Goal: Use online tool/utility: Utilize a website feature to perform a specific function

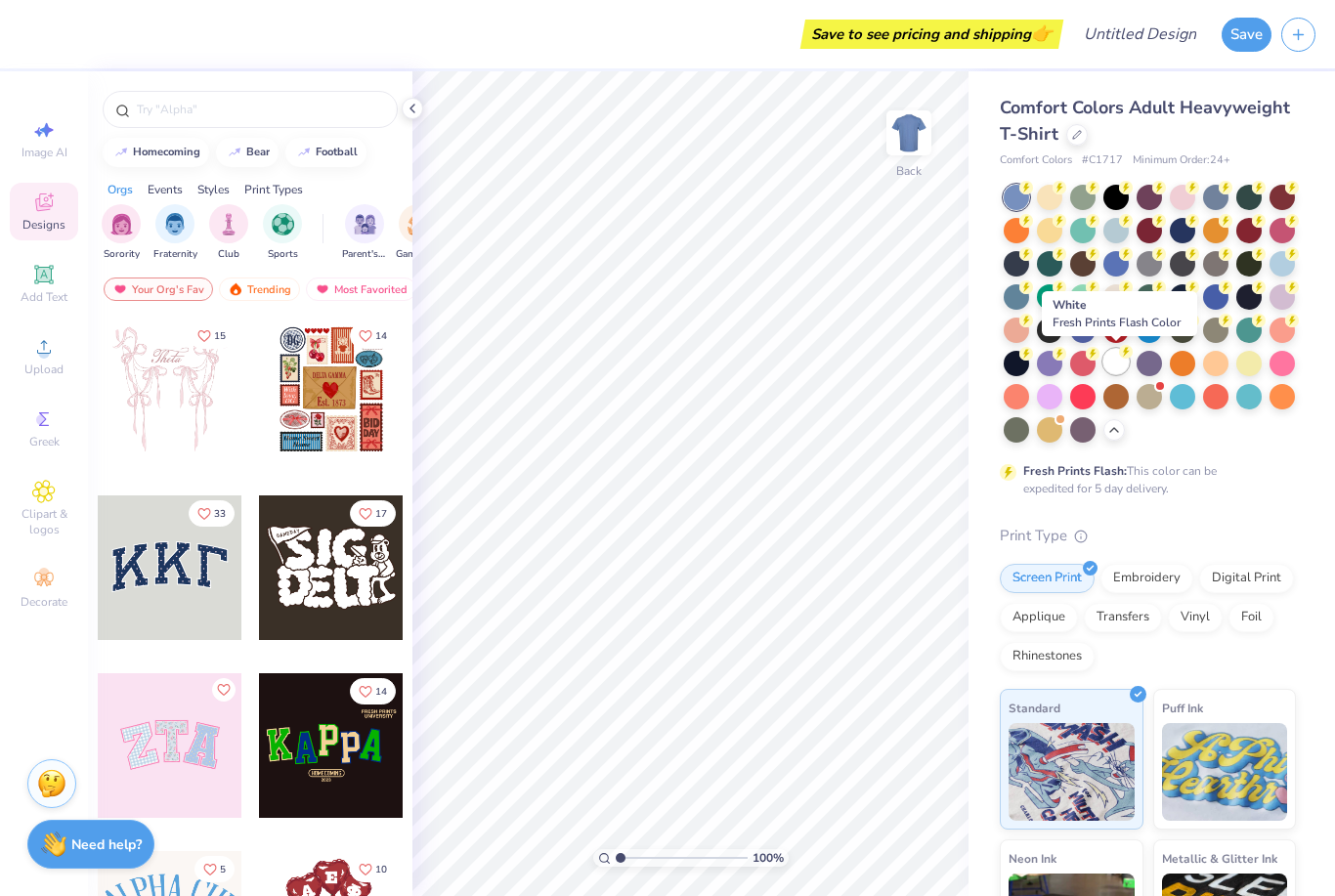
click at [1112, 357] on div at bounding box center [1117, 361] width 26 height 26
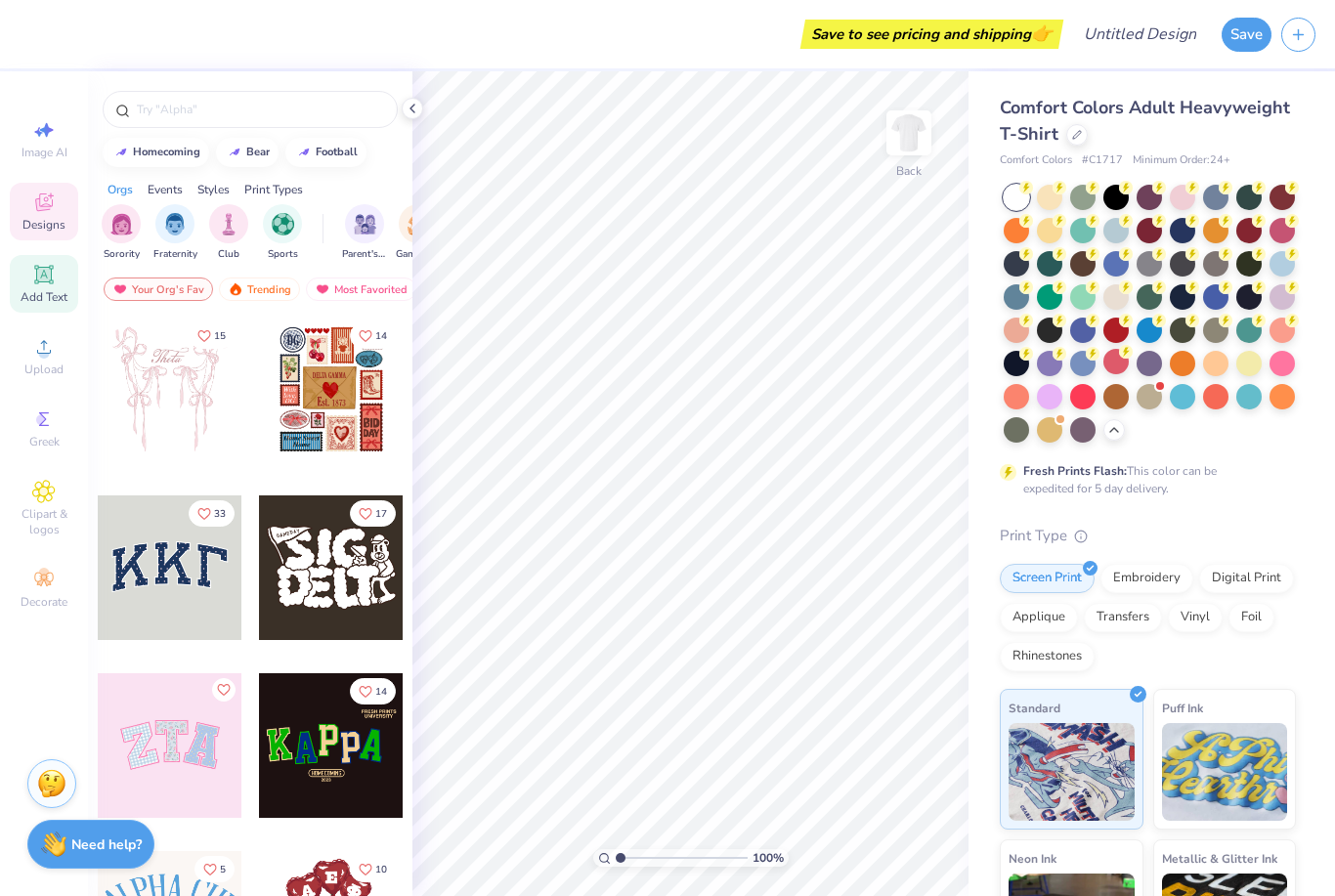
click at [28, 285] on div "Add Text" at bounding box center [44, 284] width 68 height 58
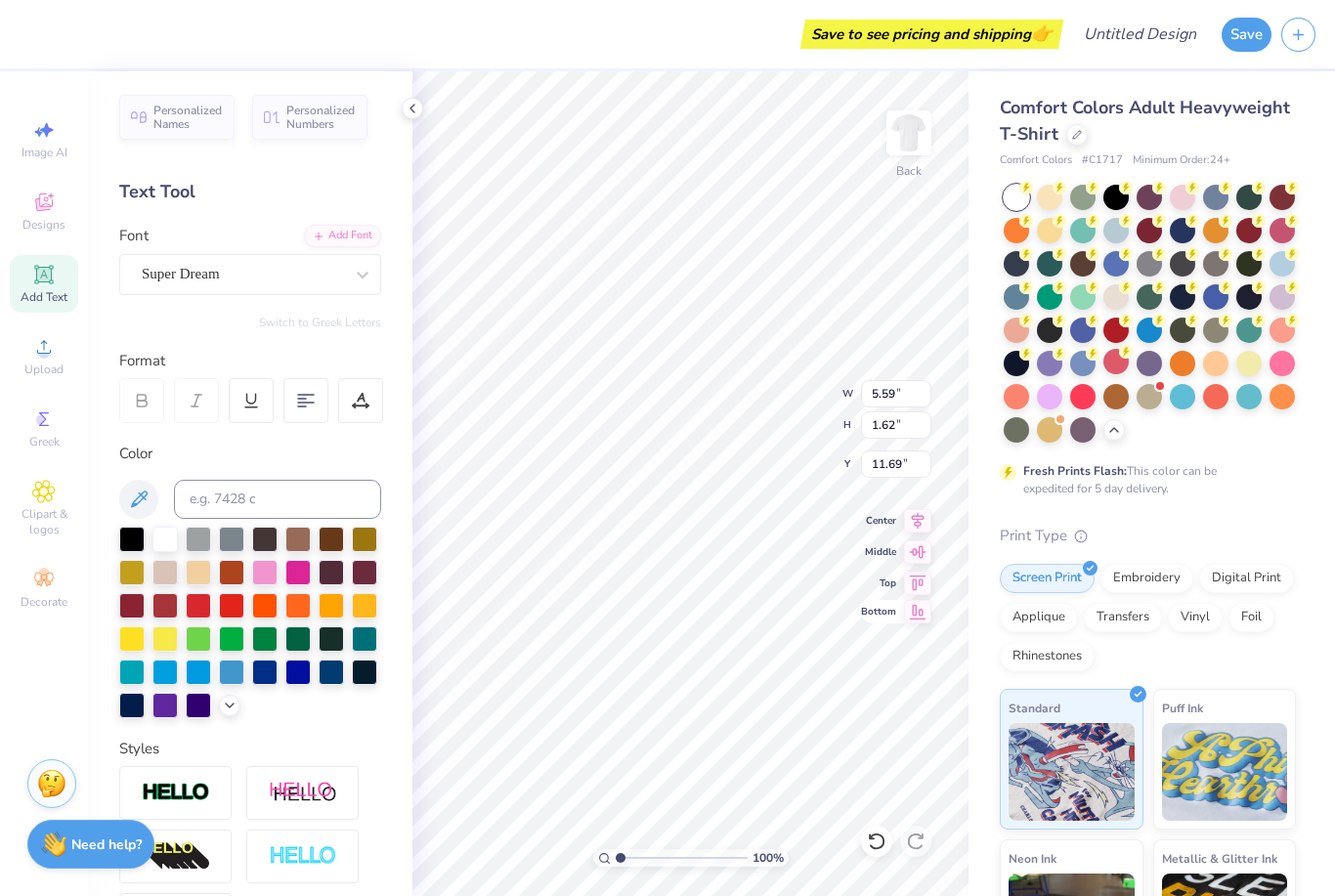
type textarea "i"
click at [133, 611] on div at bounding box center [132, 604] width 26 height 26
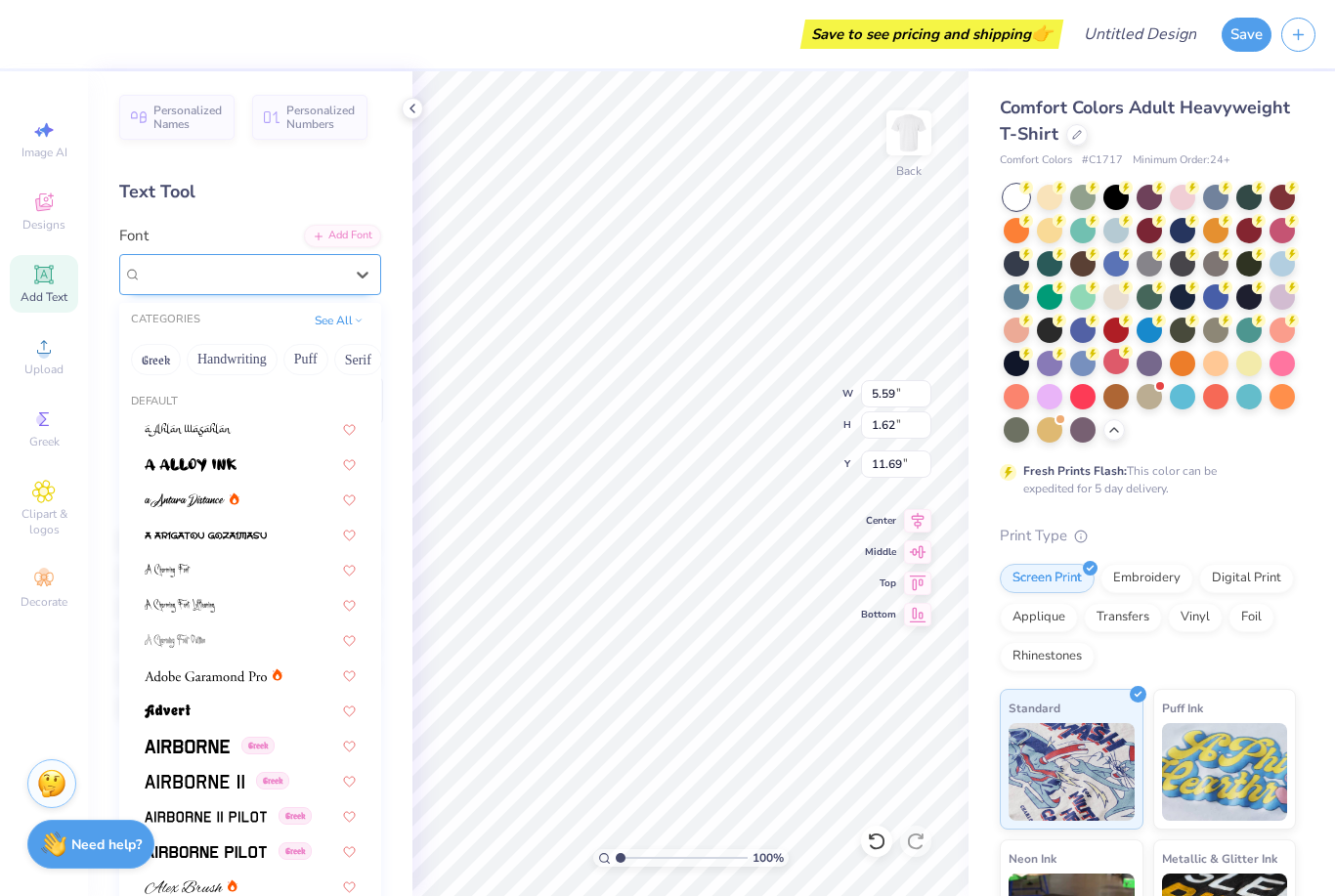
click at [241, 278] on div "Super Dream" at bounding box center [242, 274] width 205 height 31
click at [348, 355] on button "Serif" at bounding box center [358, 360] width 48 height 32
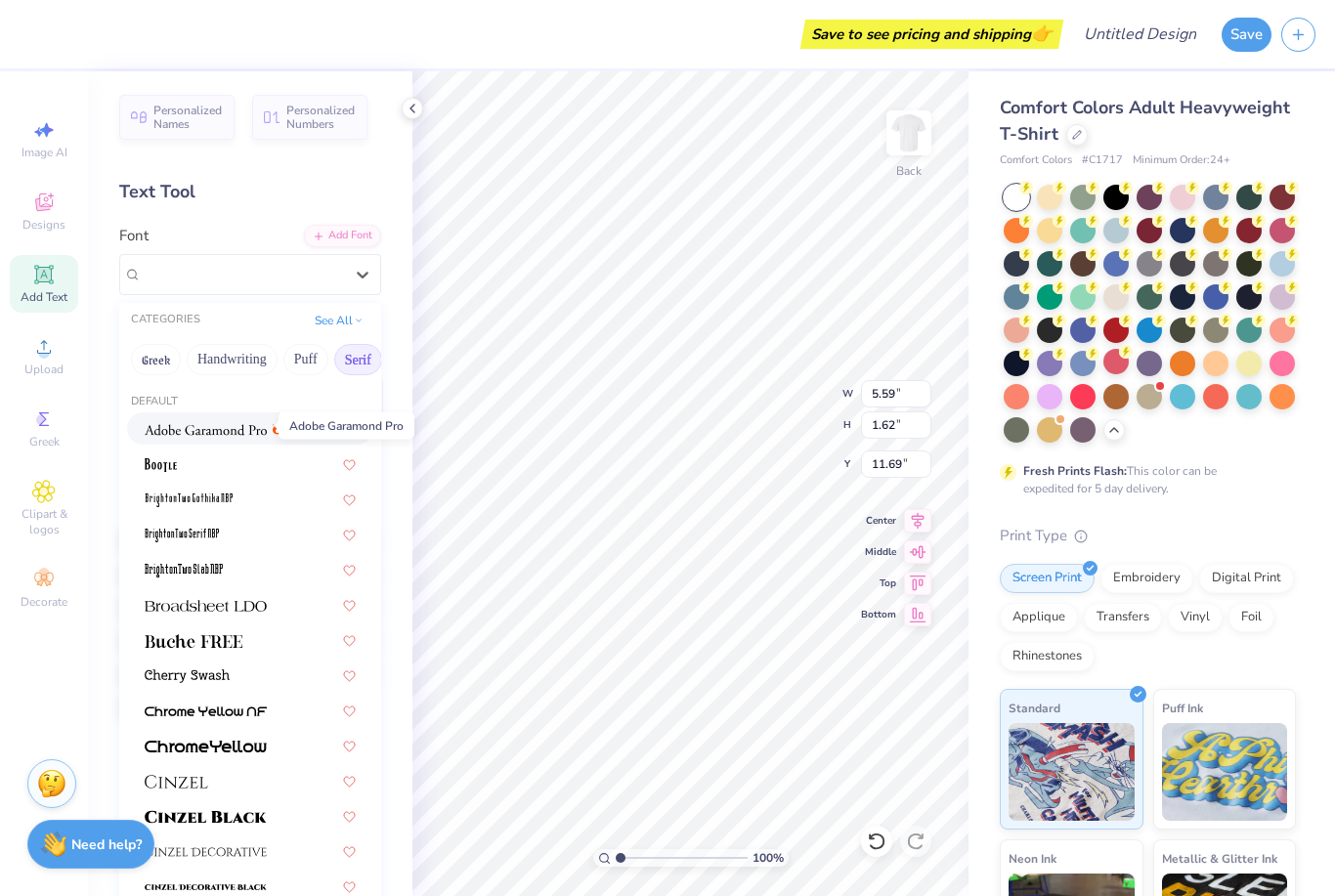
click at [239, 431] on img at bounding box center [205, 430] width 122 height 14
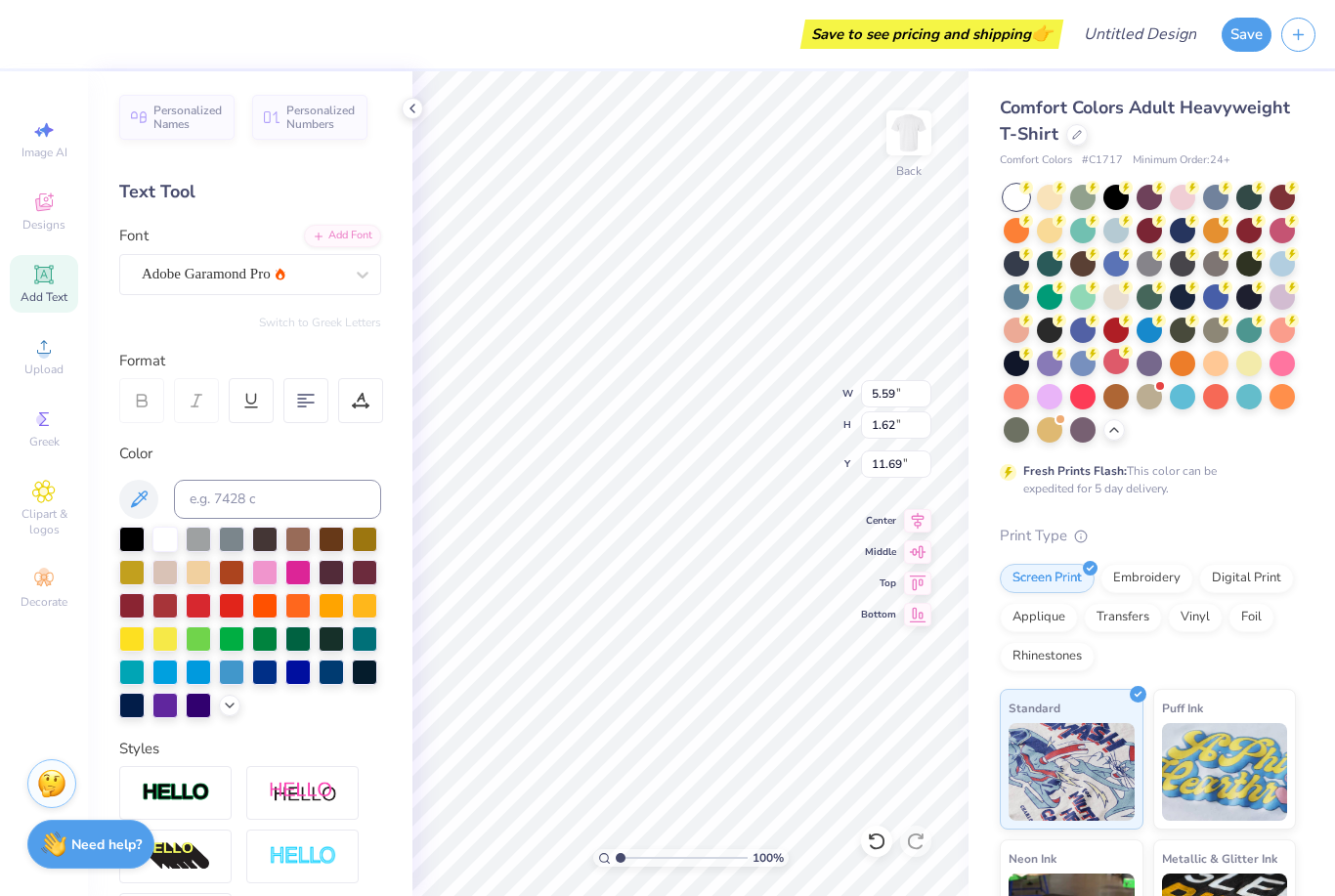
click at [308, 295] on div "Personalized Names Personalized Numbers Text Tool Add Font Font Adobe Garamond …" at bounding box center [250, 483] width 325 height 825
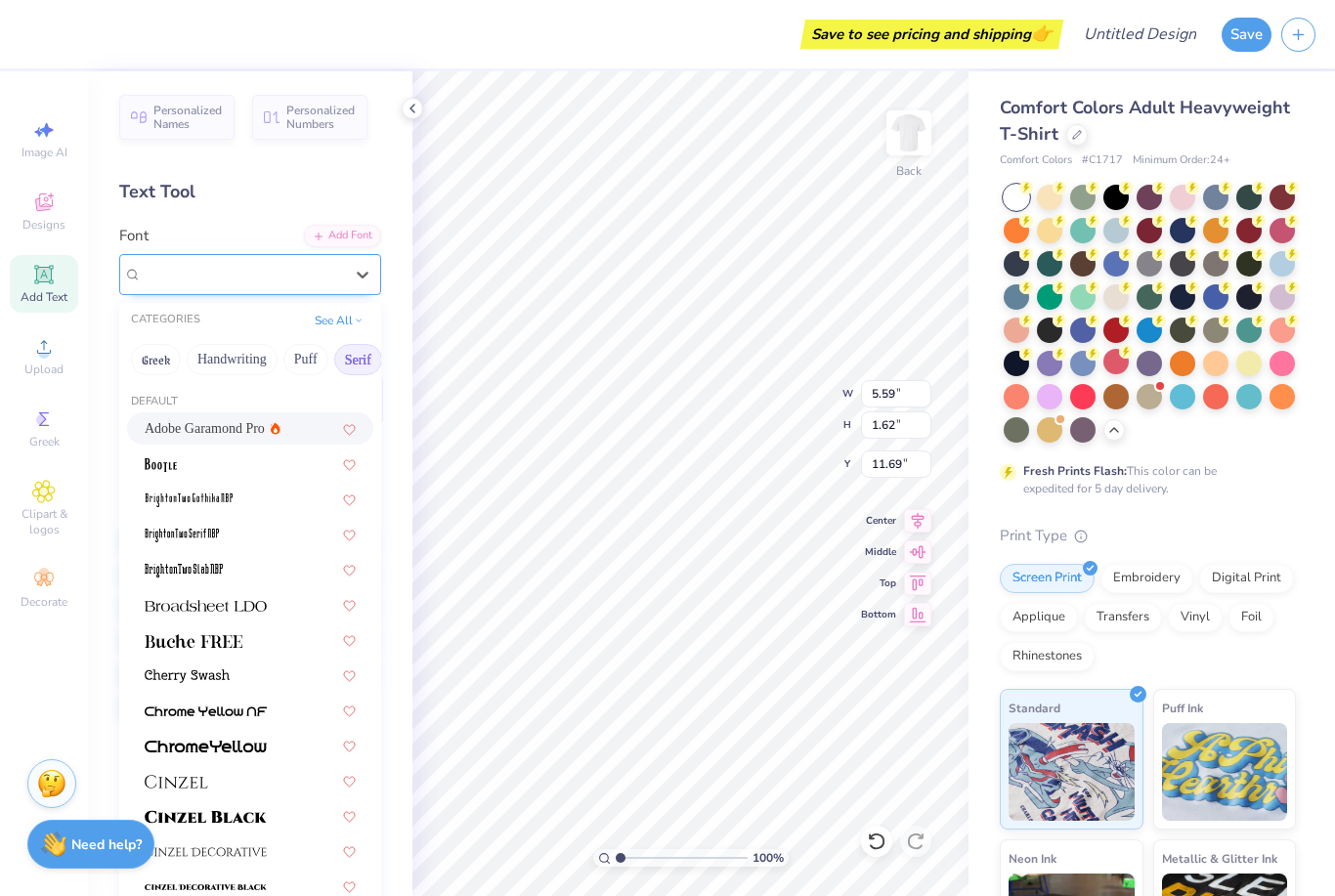
click at [299, 268] on div "Adobe Garamond Pro" at bounding box center [242, 274] width 205 height 31
click at [267, 646] on div at bounding box center [250, 639] width 211 height 21
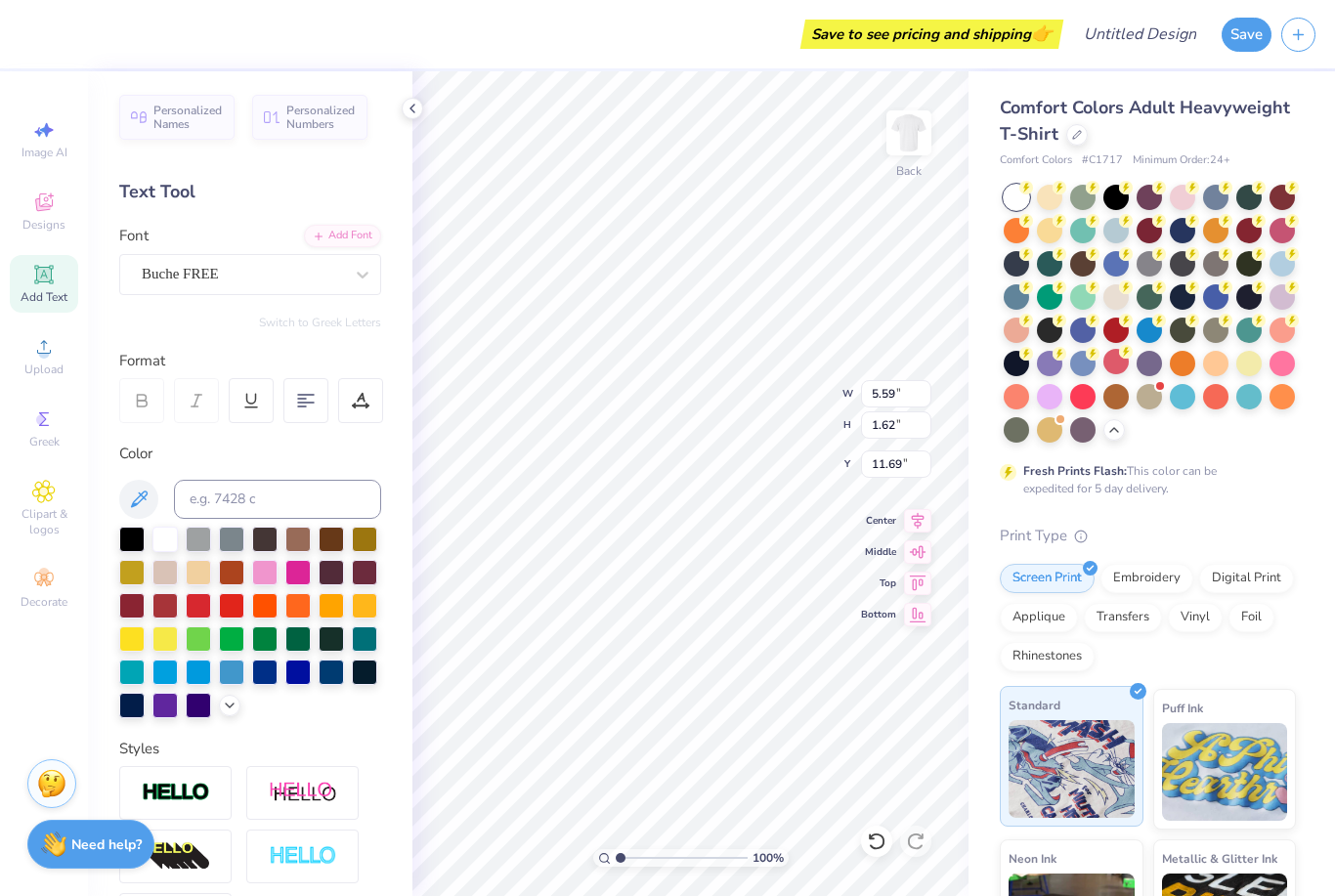
scroll to position [0, 0]
type textarea "I"
type textarea "i hate you"
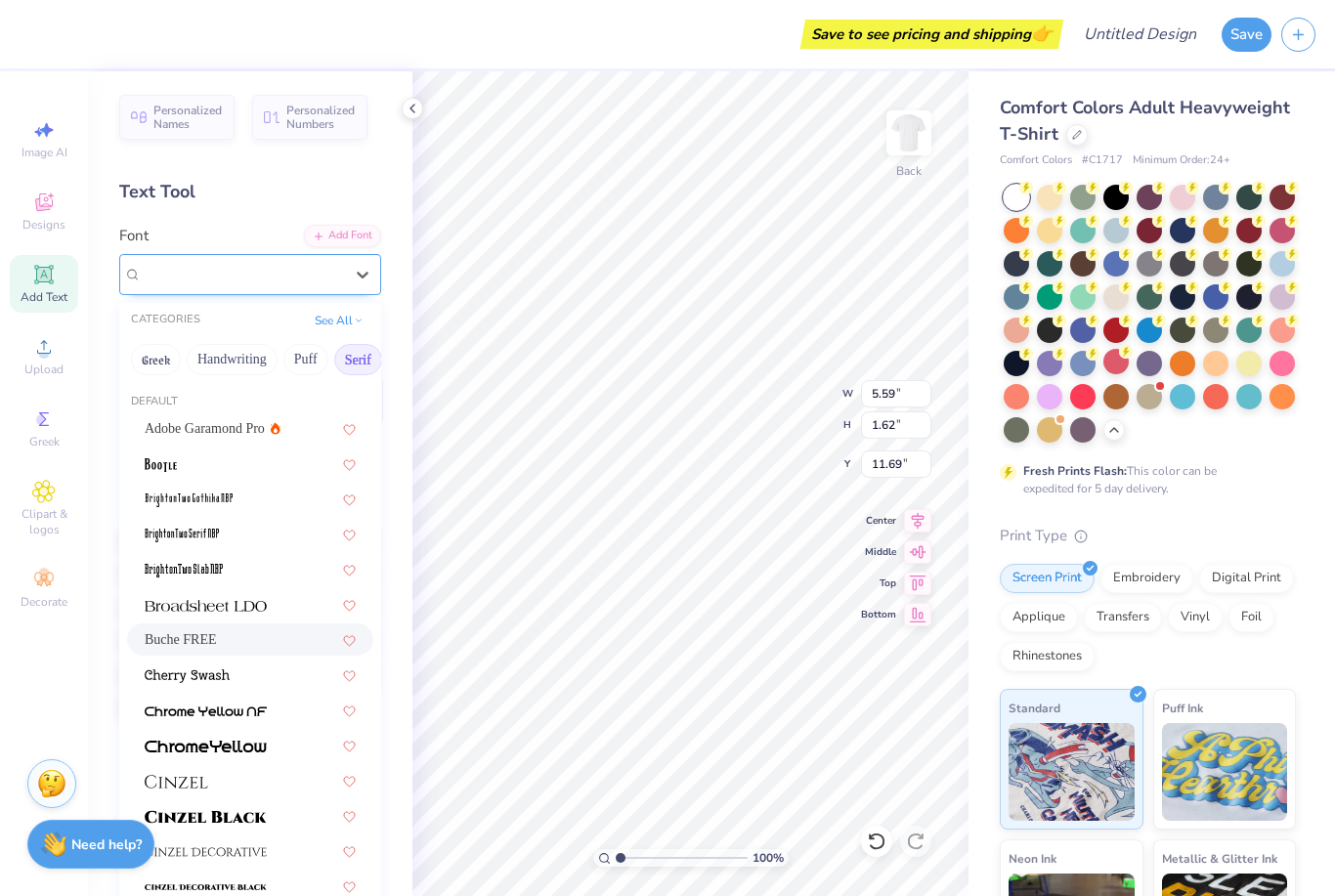
click at [210, 263] on span "Buche FREE" at bounding box center [181, 274] width 77 height 23
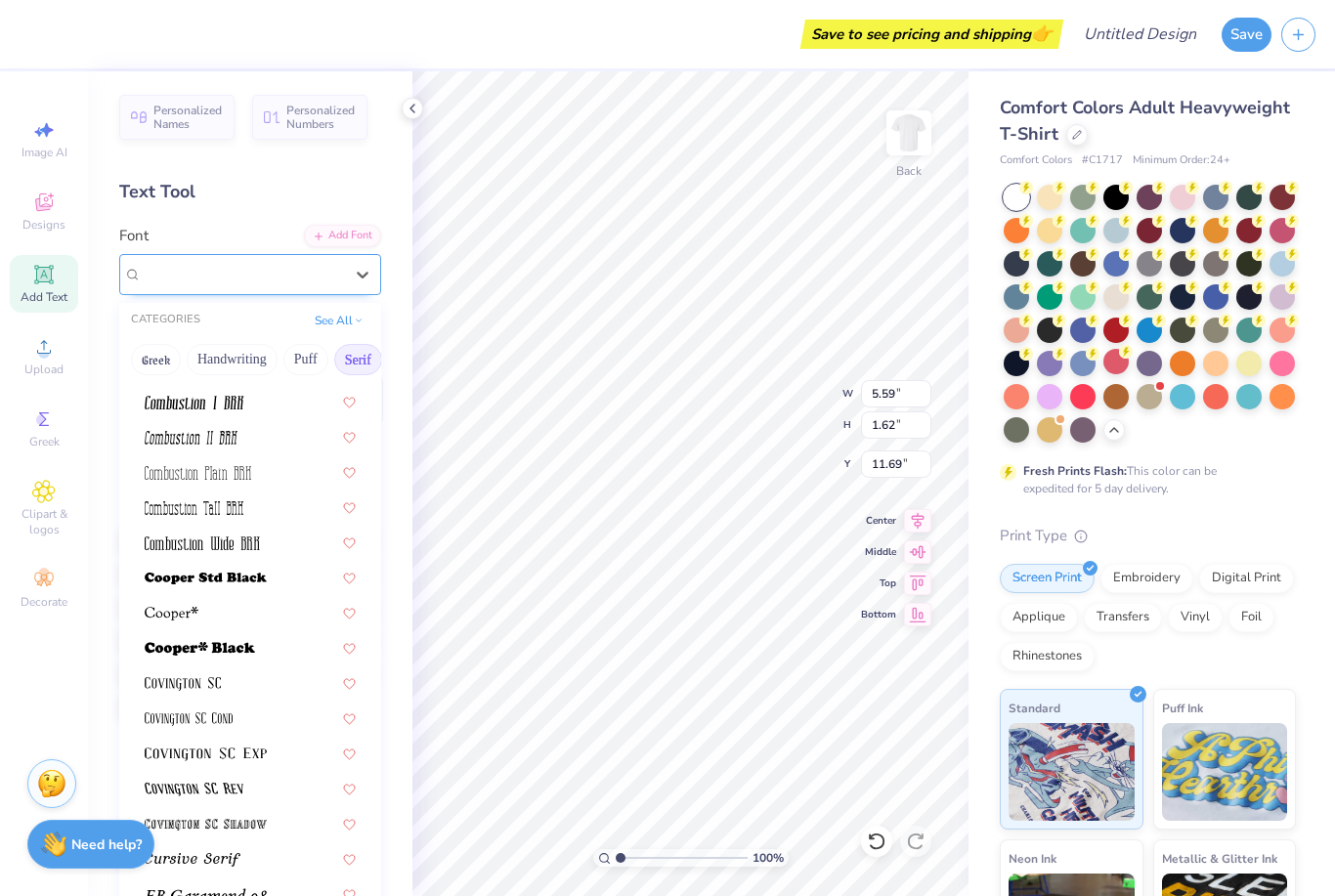
scroll to position [695, 0]
click at [283, 613] on div at bounding box center [250, 612] width 211 height 21
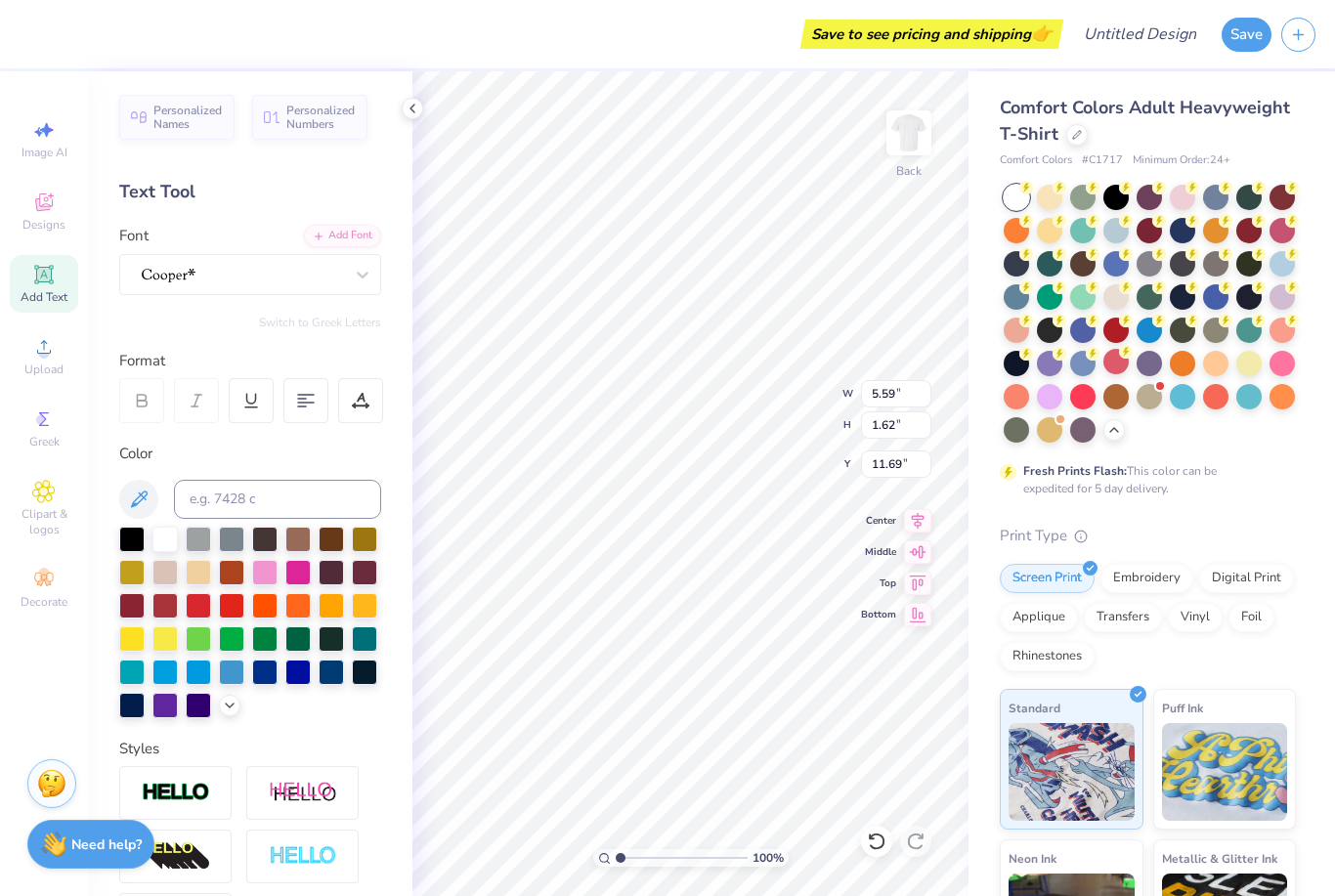
click at [285, 308] on div "Personalized Names Personalized Numbers Text Tool Add Font Font Switch to Greek…" at bounding box center [250, 483] width 325 height 825
click at [195, 402] on icon at bounding box center [197, 401] width 18 height 18
click at [212, 397] on div at bounding box center [196, 400] width 45 height 45
click at [224, 265] on div at bounding box center [242, 274] width 205 height 31
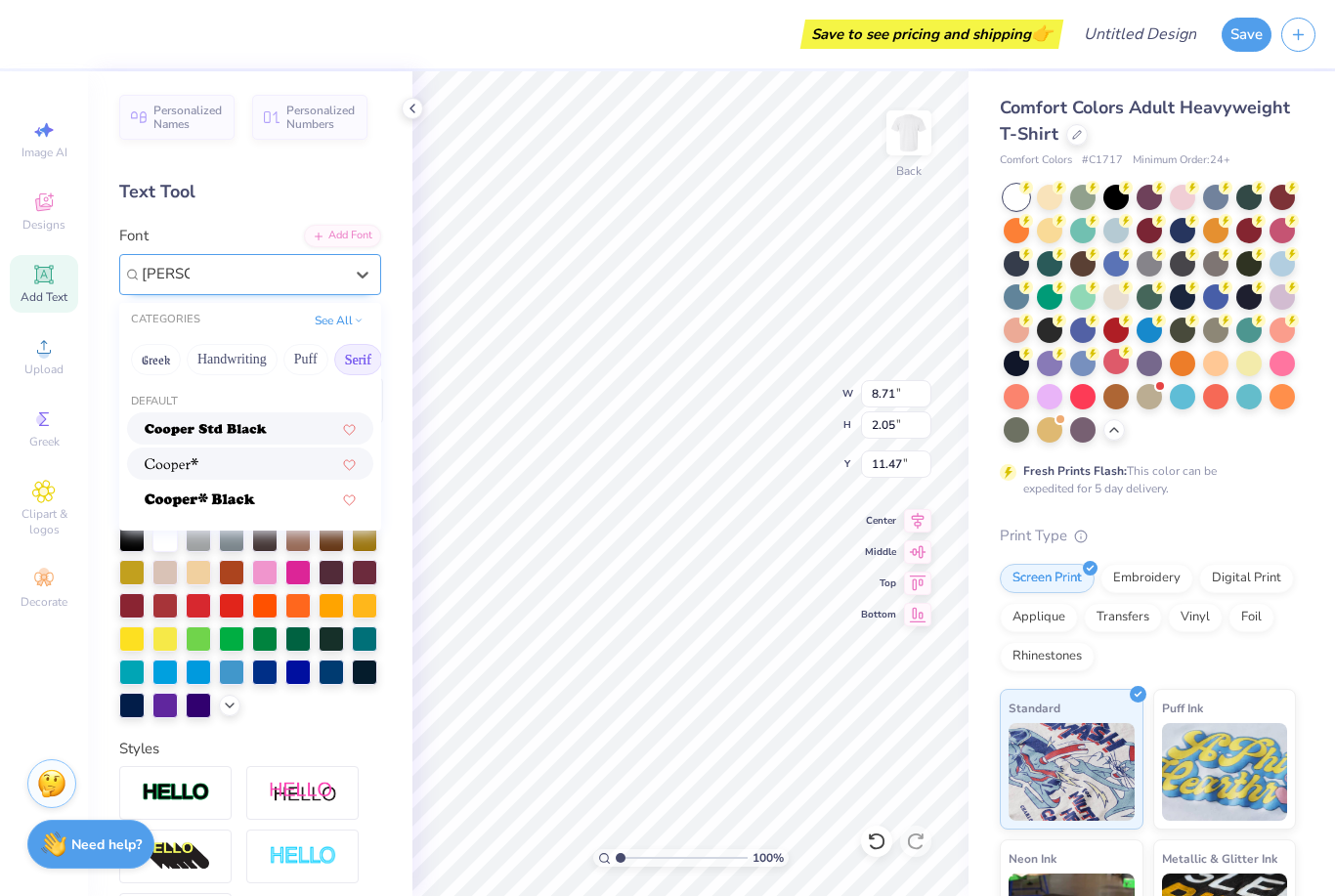
type input "[PERSON_NAME]"
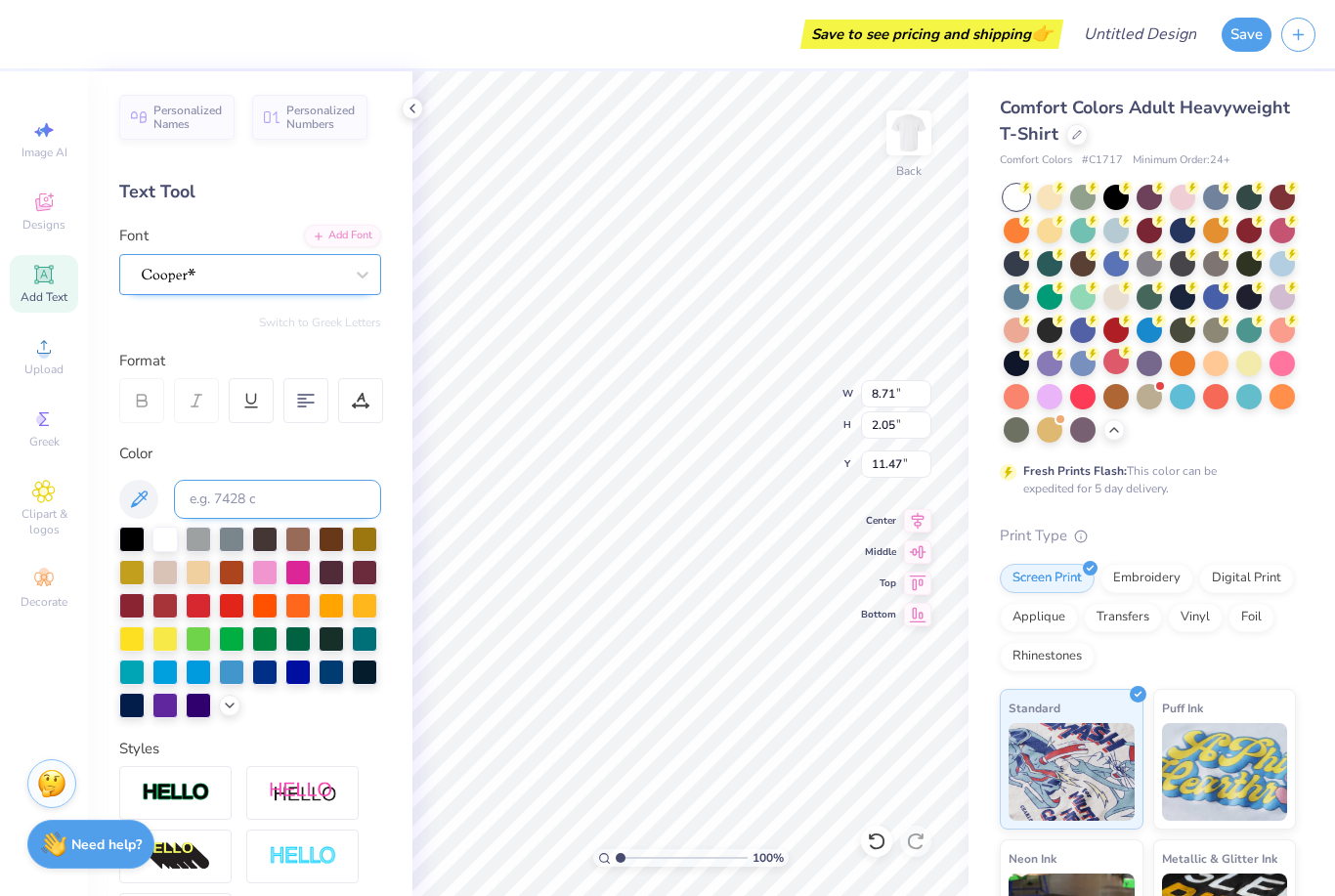
type input "4.66"
type input "4.72"
type input "1.11"
type input "4.13"
type input "0.97"
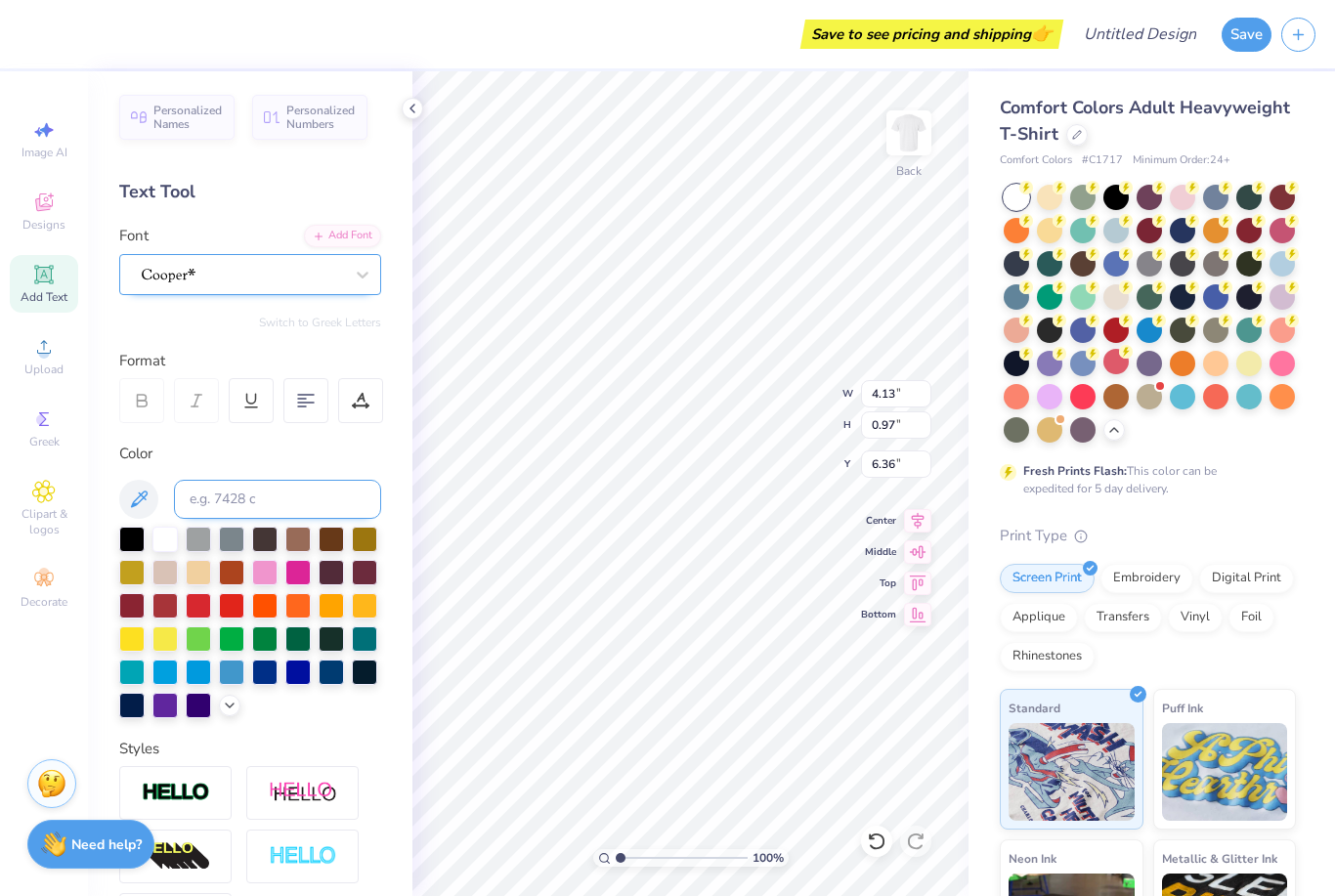
type input "6.10"
click at [45, 591] on icon at bounding box center [44, 579] width 24 height 24
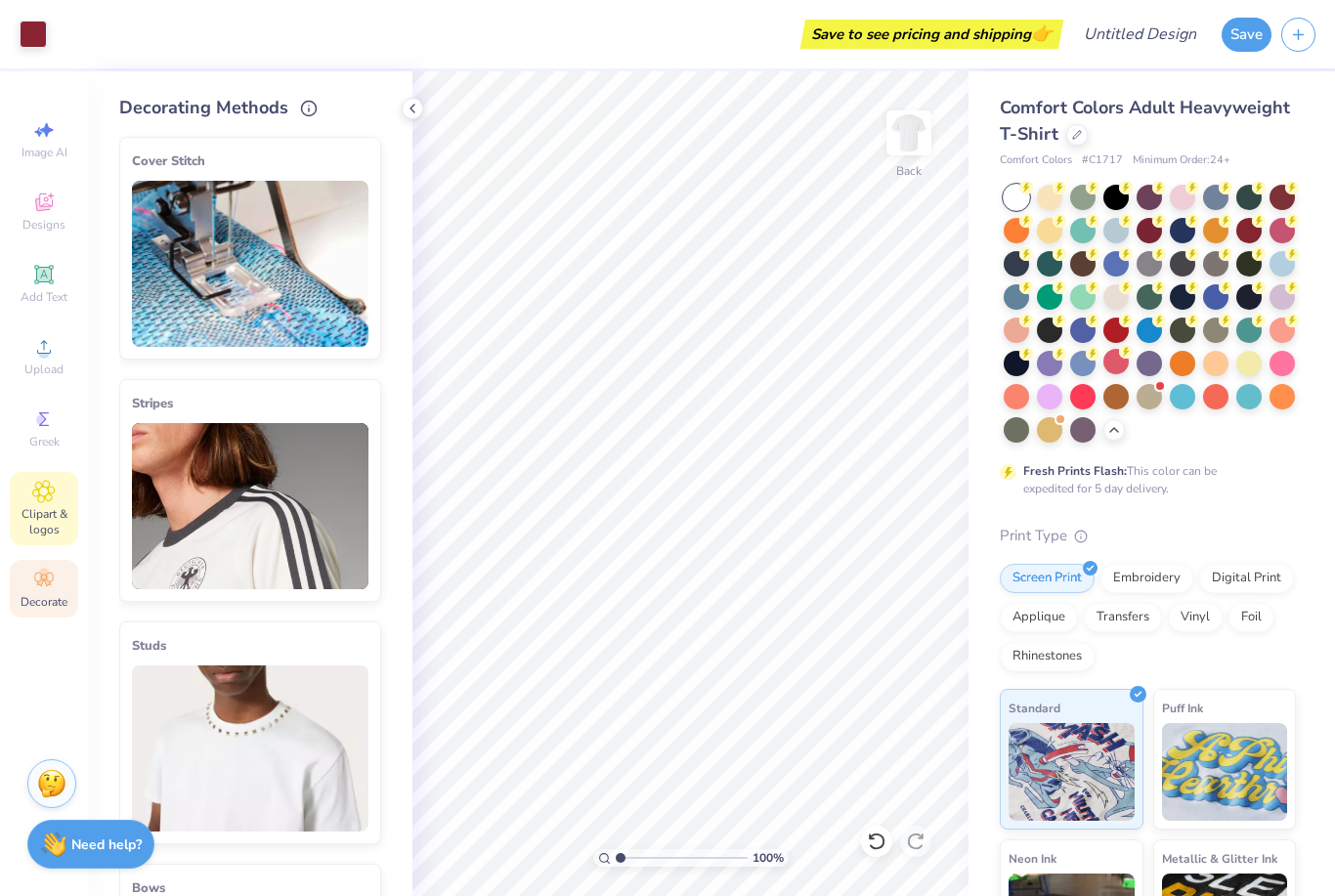
click at [59, 500] on div "Clipart & logos" at bounding box center [44, 509] width 68 height 73
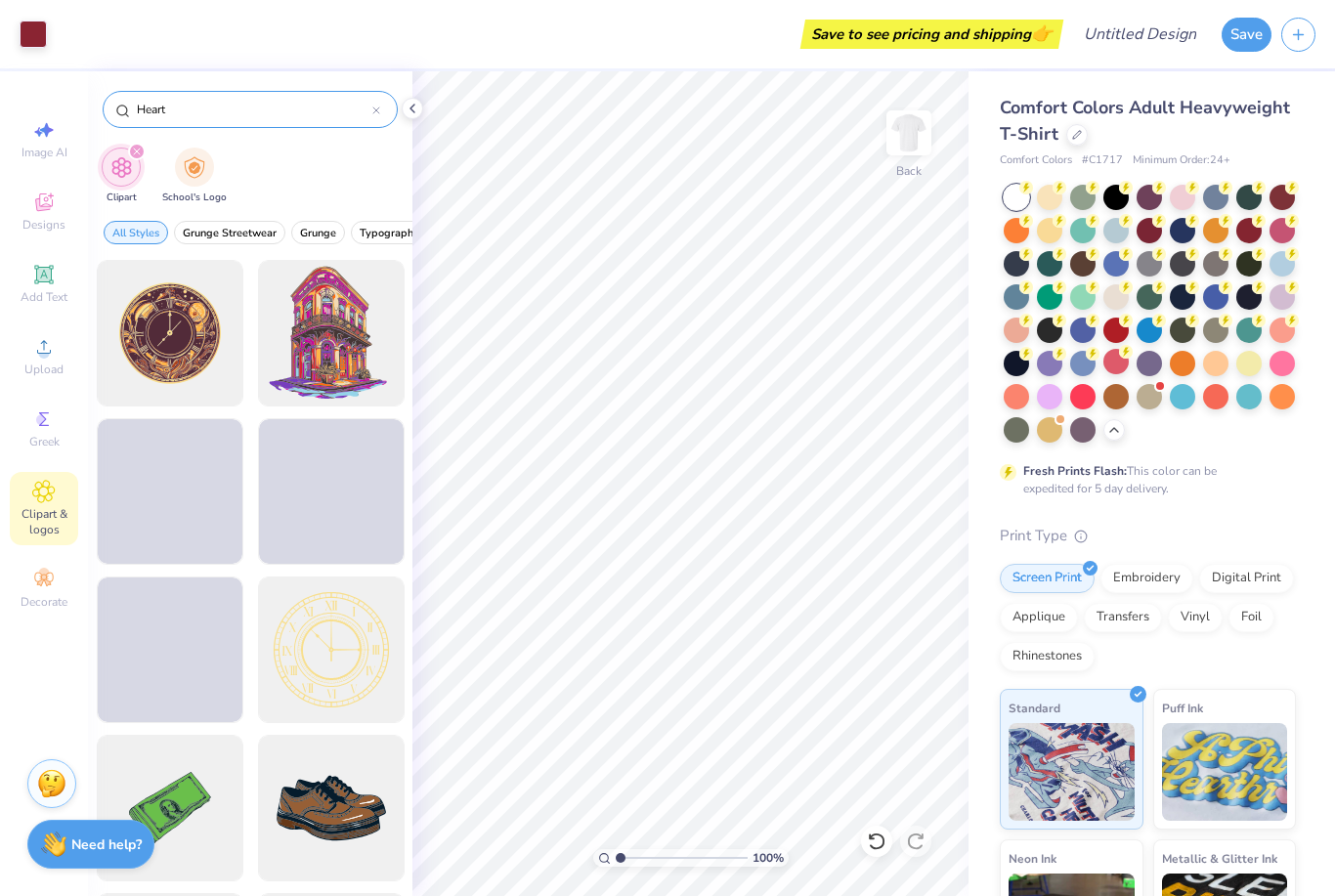
type input "Heart"
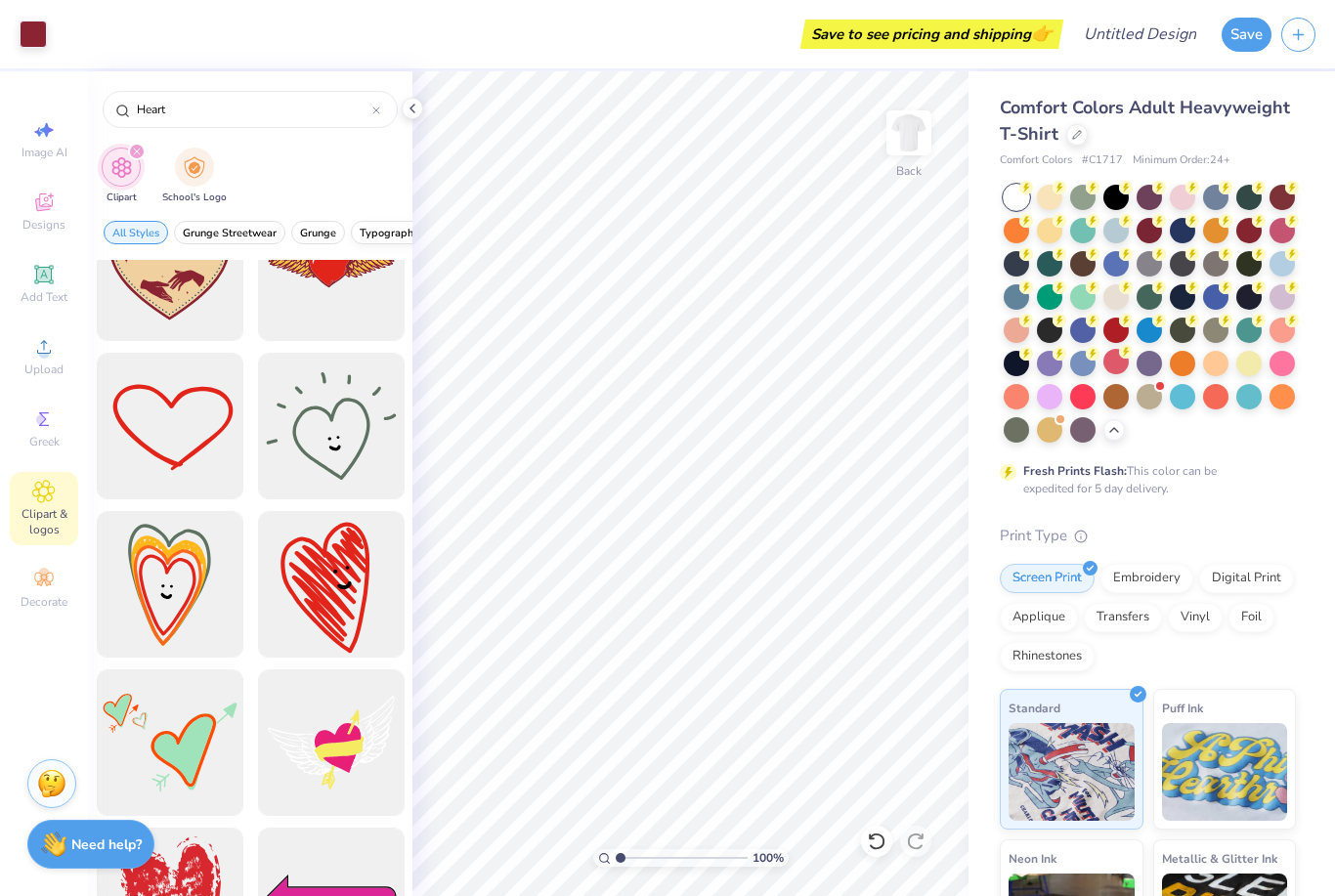
scroll to position [1010, 0]
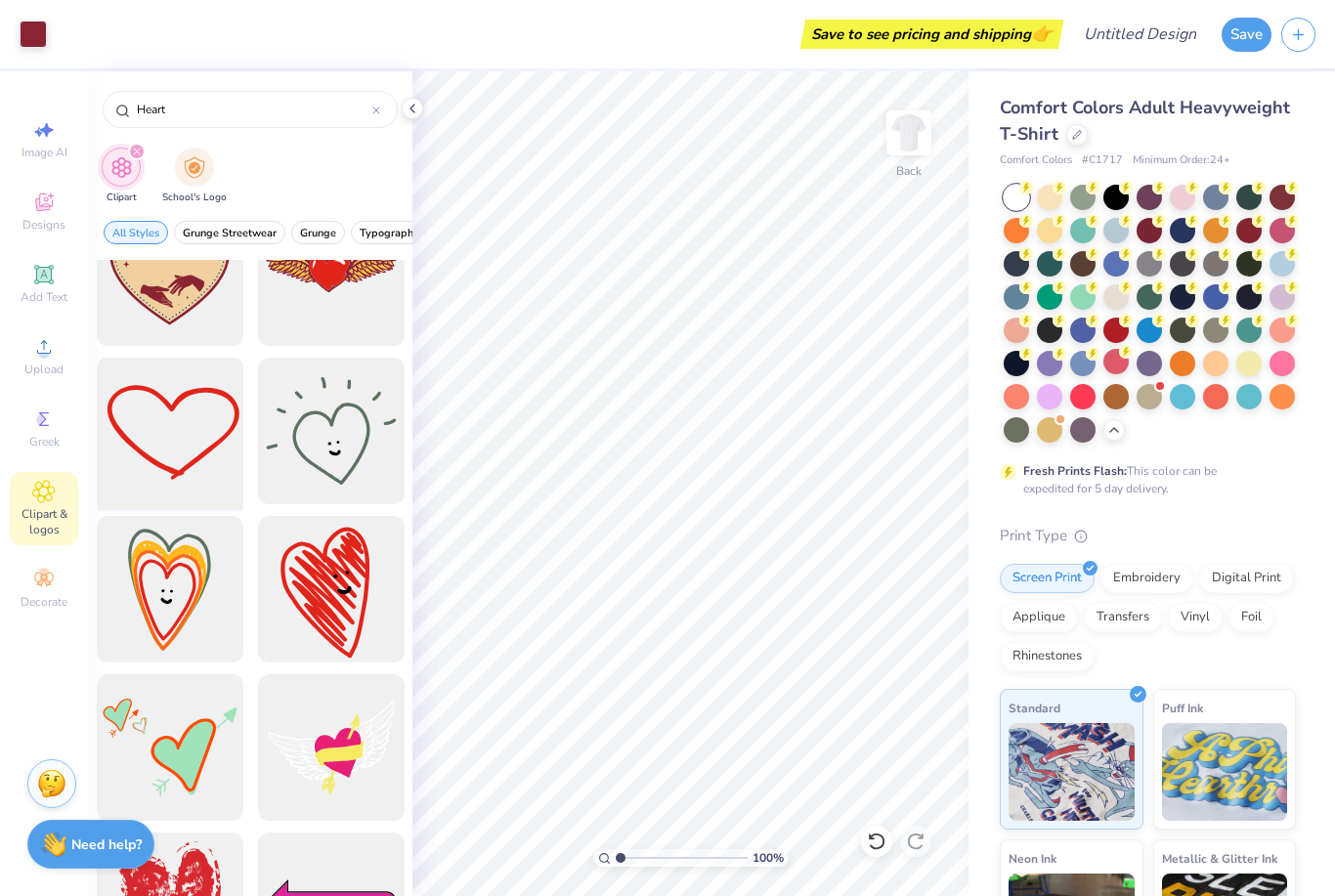
click at [164, 499] on div at bounding box center [170, 431] width 161 height 161
